Goal: Task Accomplishment & Management: Manage account settings

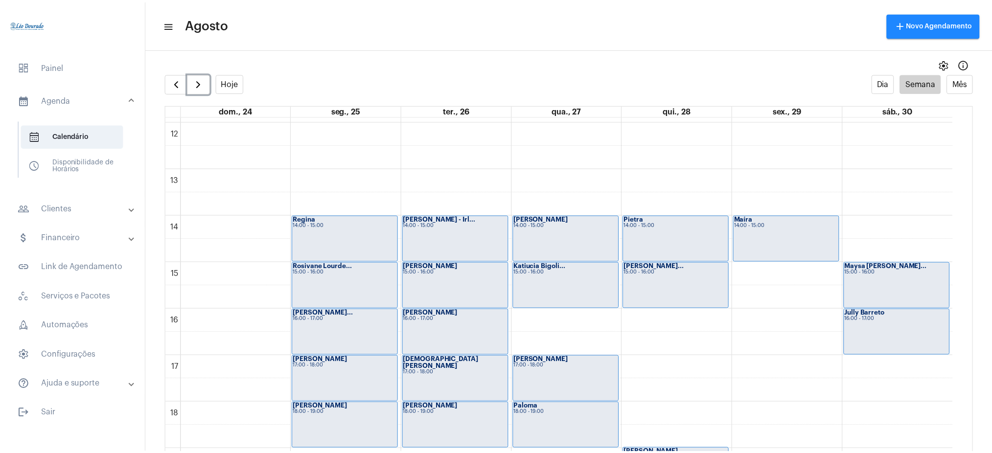
scroll to position [771, 0]
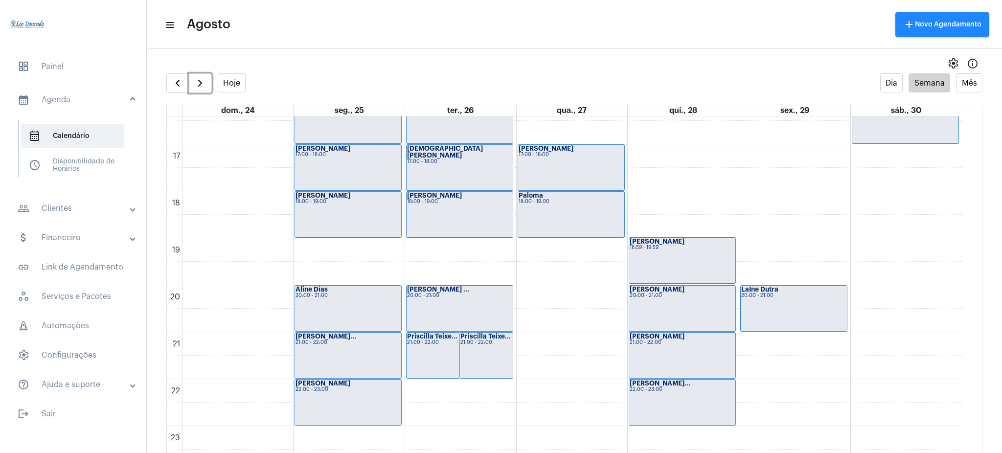
click at [765, 310] on div "[PERSON_NAME] 20:00 - 21:00" at bounding box center [794, 309] width 106 height 46
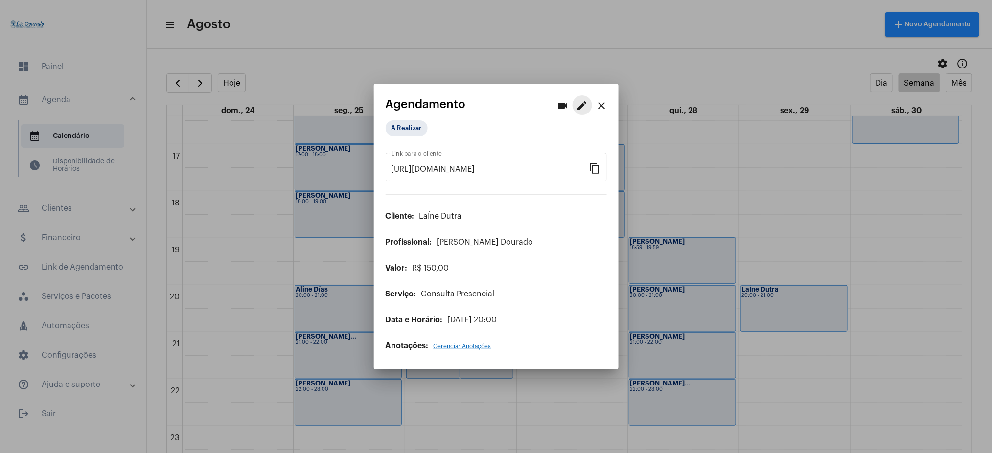
click at [580, 109] on mat-icon "edit" at bounding box center [583, 106] width 12 height 12
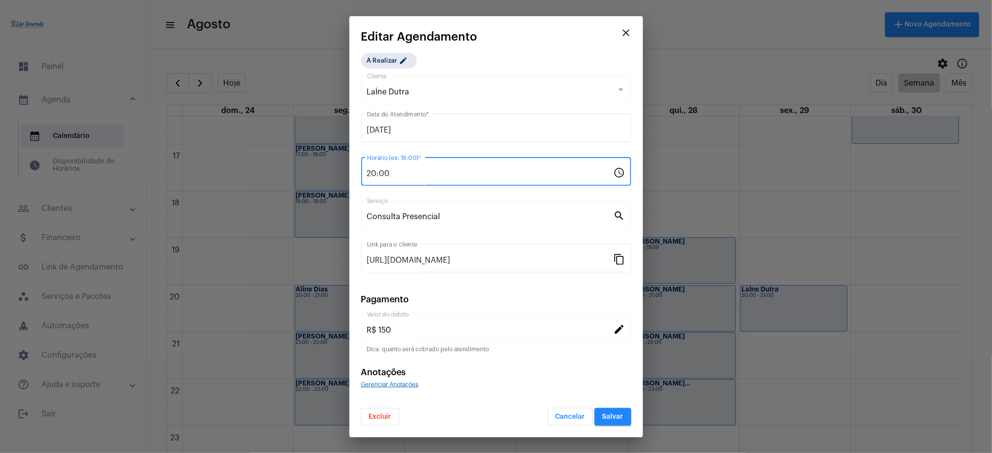
click at [374, 172] on input "20:00" at bounding box center [490, 173] width 247 height 9
type input "15:00"
click at [614, 408] on button "Salvar" at bounding box center [613, 417] width 37 height 18
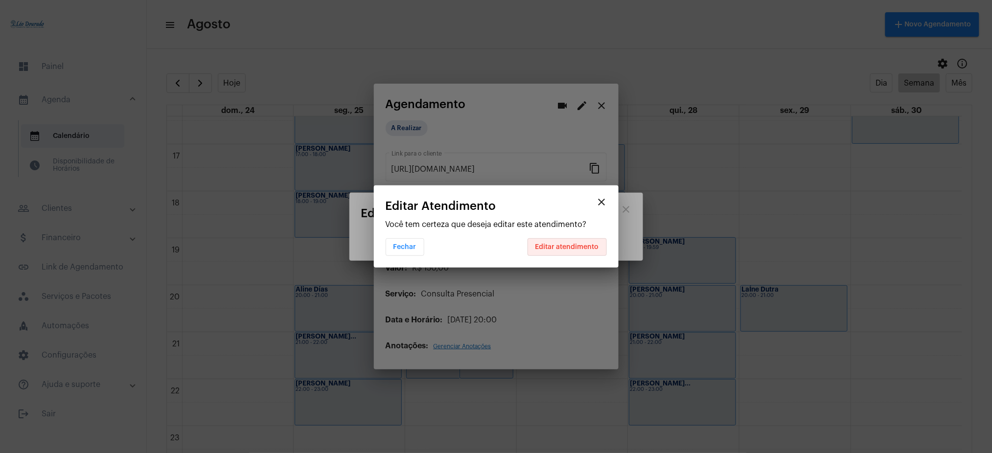
click at [584, 245] on span "Editar atendimento" at bounding box center [567, 247] width 64 height 7
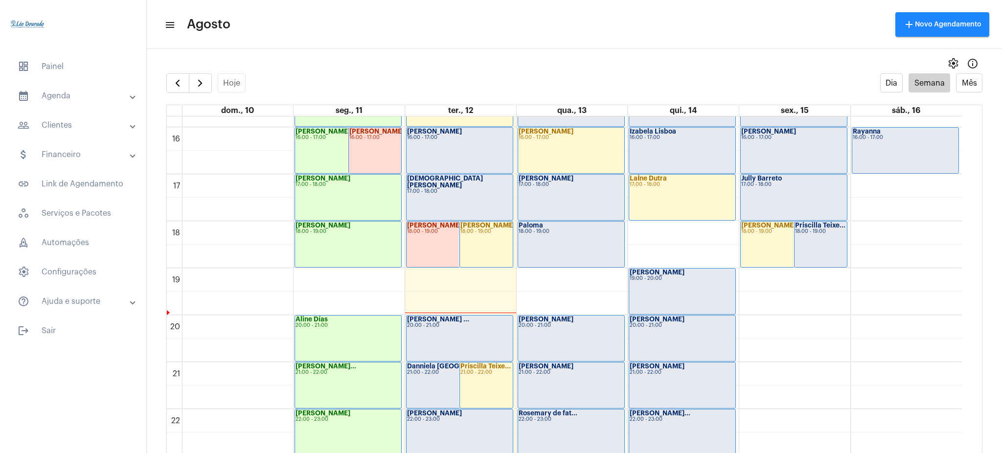
scroll to position [766, 0]
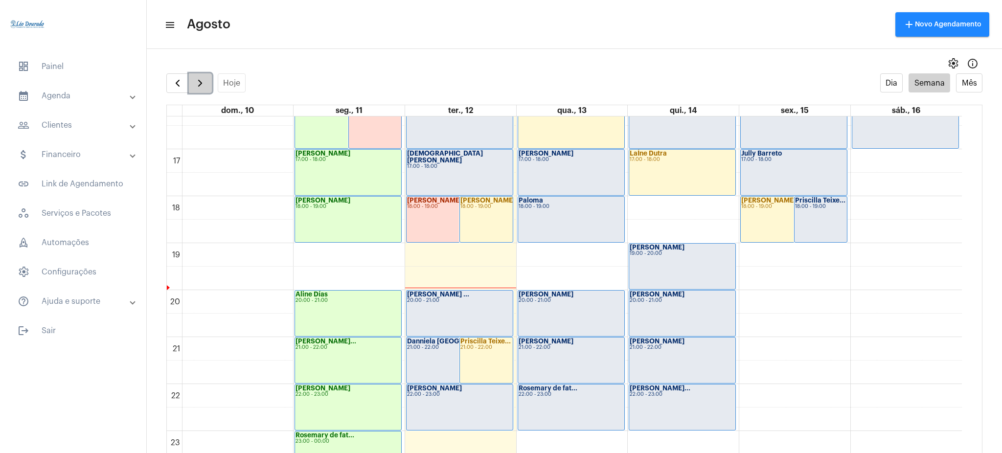
click at [201, 86] on span "button" at bounding box center [200, 83] width 12 height 12
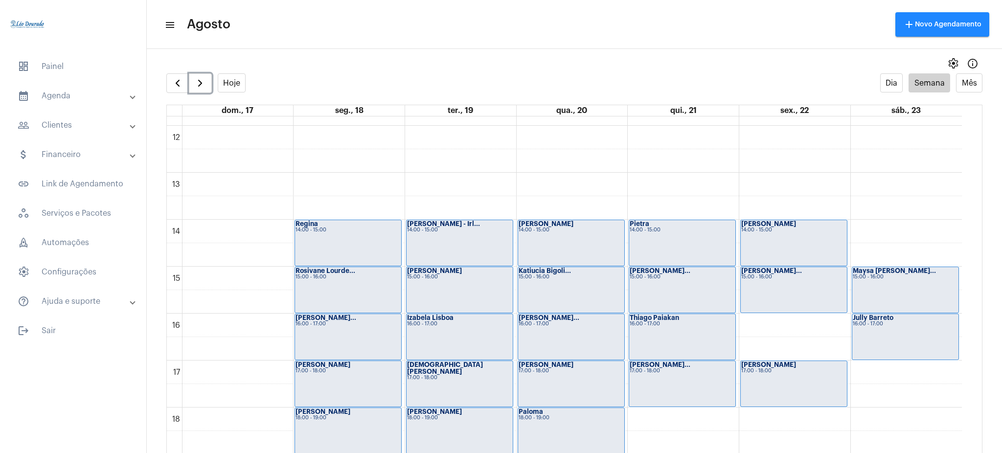
scroll to position [571, 0]
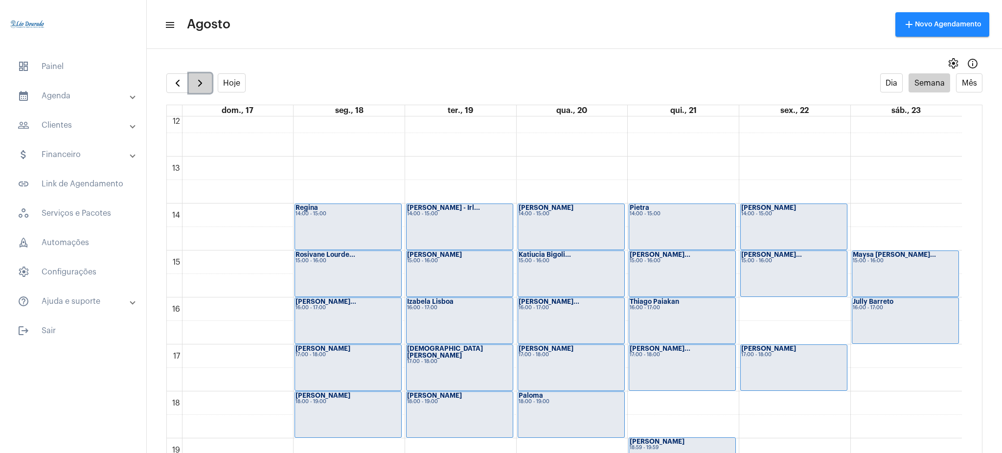
click at [191, 86] on button "button" at bounding box center [200, 83] width 23 height 20
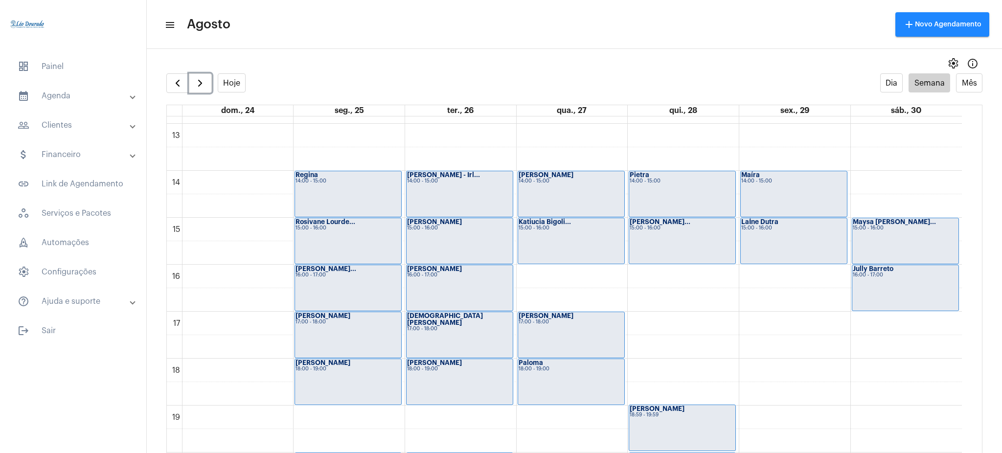
scroll to position [601, 0]
